Goal: Entertainment & Leisure: Consume media (video, audio)

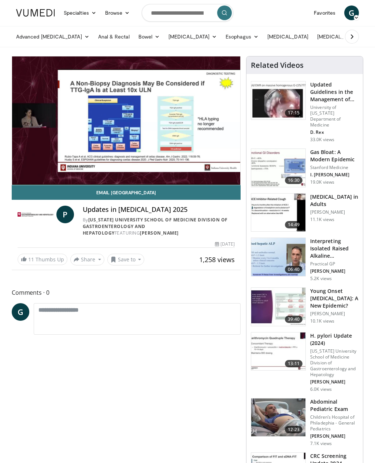
scroll to position [3, 0]
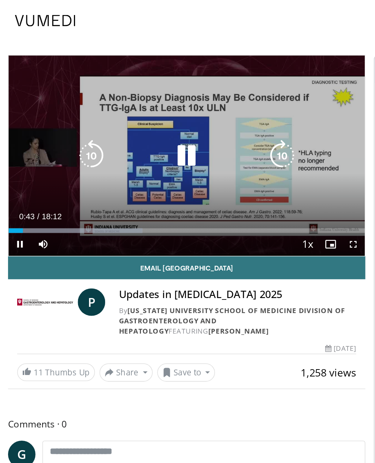
click at [122, 102] on icon "Video Player" at bounding box center [126, 99] width 21 height 21
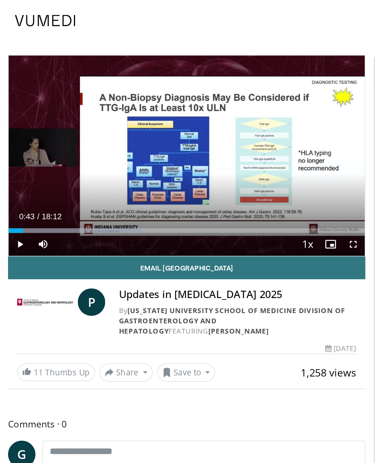
click at [177, 105] on icon "Video Player" at bounding box center [187, 99] width 21 height 21
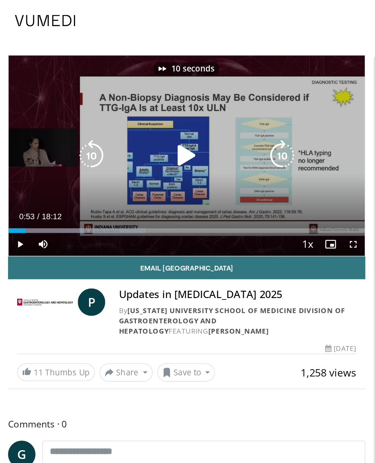
click at [118, 100] on icon "Video Player" at bounding box center [126, 99] width 21 height 21
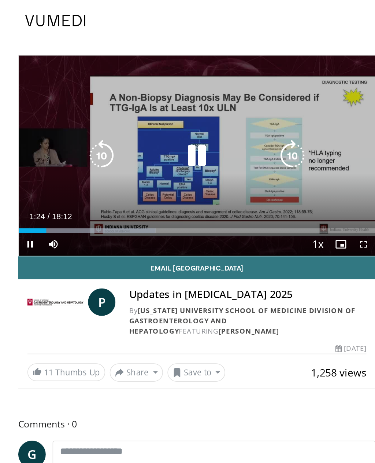
click at [133, 102] on icon "Video Player" at bounding box center [126, 99] width 21 height 21
